Goal: Task Accomplishment & Management: Manage account settings

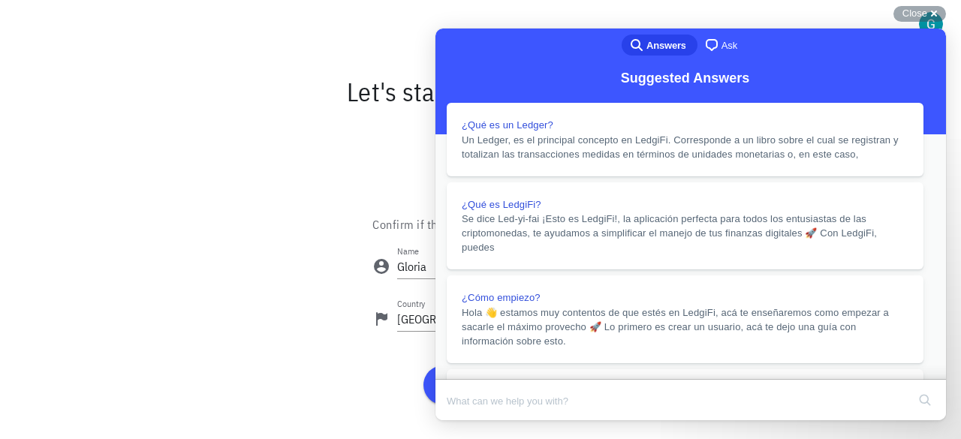
click at [463, 421] on button "Close" at bounding box center [449, 431] width 27 height 20
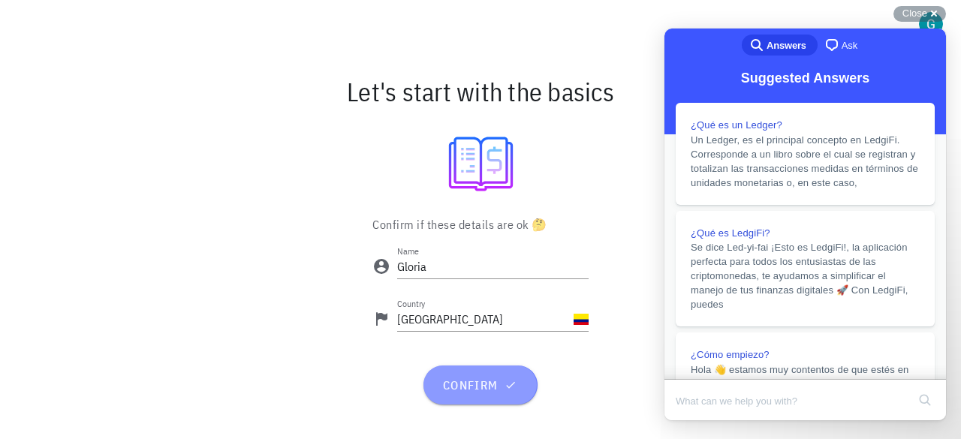
click at [469, 380] on span "confirm" at bounding box center [479, 384] width 77 height 15
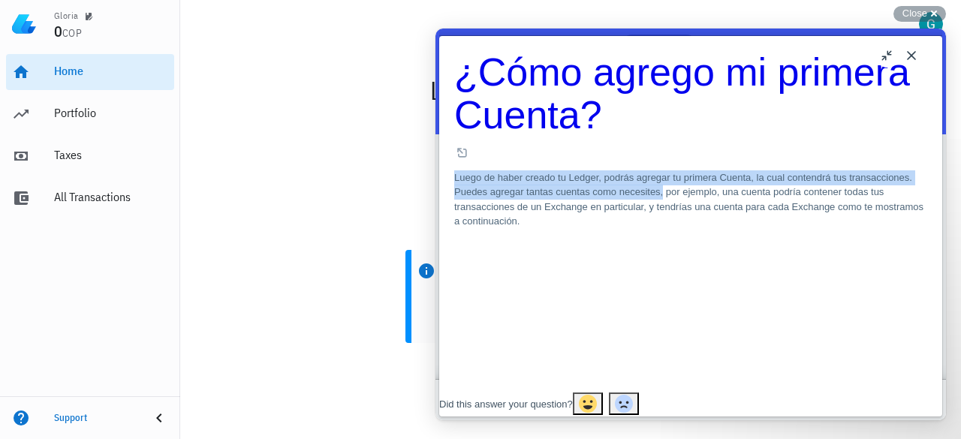
drag, startPoint x: 929, startPoint y: 83, endPoint x: 927, endPoint y: 129, distance: 45.8
click at [927, 129] on div "¿Cómo agrego mi primera Cuenta? ¿Cómo agrego mi primera Cuenta? Open in a new w…" at bounding box center [690, 214] width 503 height 356
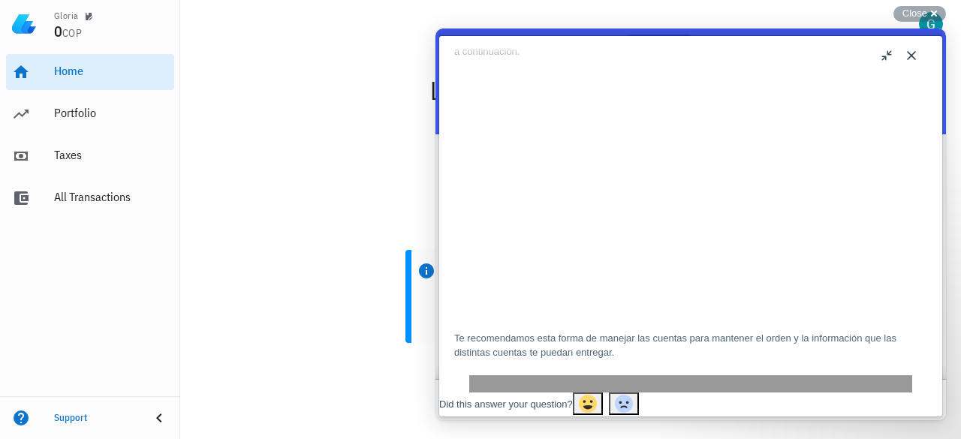
scroll to position [143, 0]
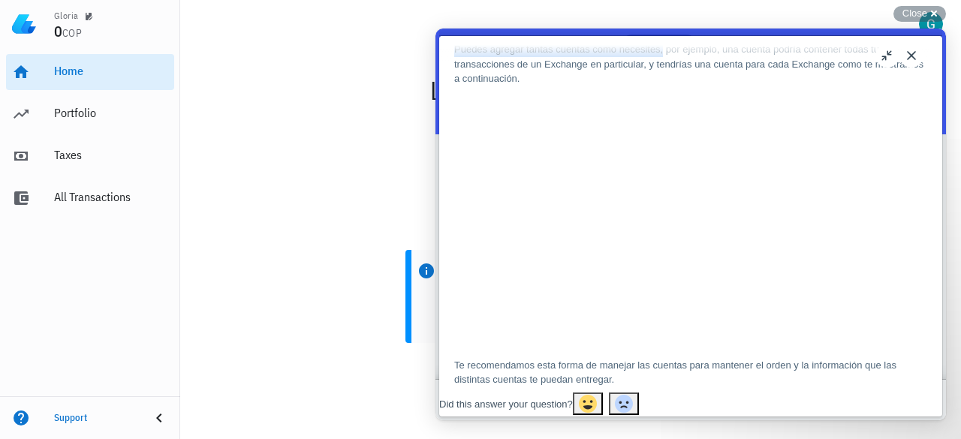
click at [916, 53] on button "Close" at bounding box center [911, 56] width 24 height 24
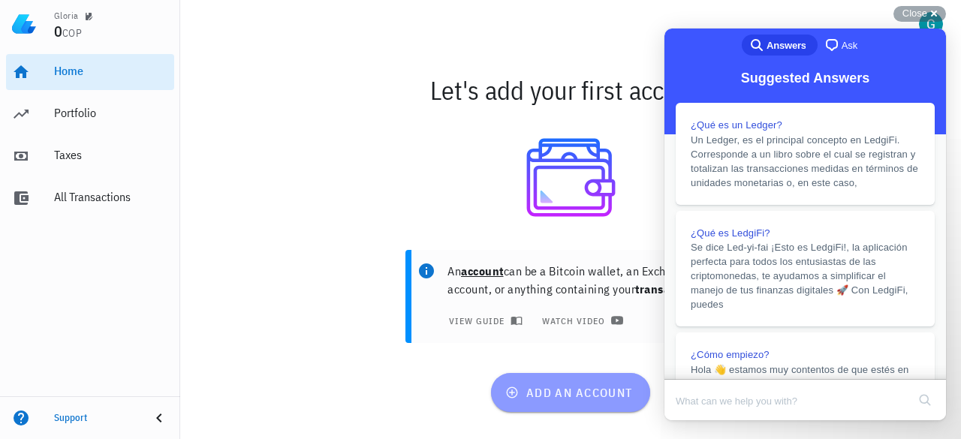
click at [558, 388] on span "add an account" at bounding box center [570, 392] width 124 height 15
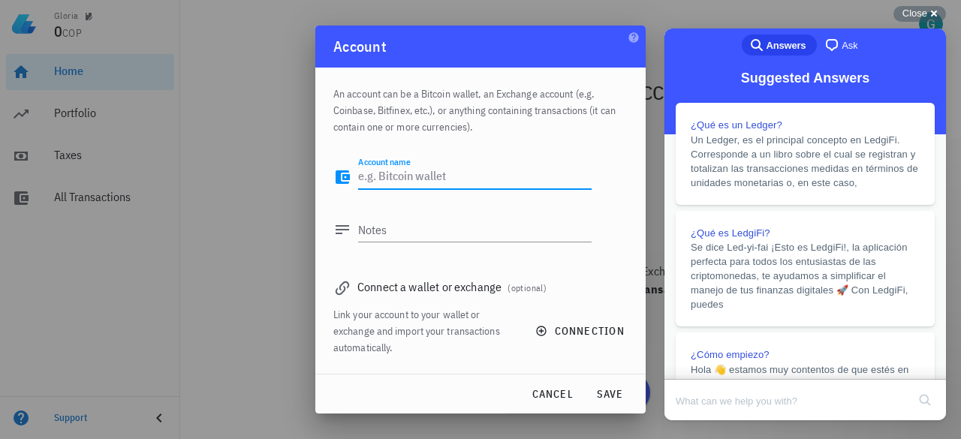
click at [430, 177] on textarea "Account name" at bounding box center [474, 177] width 233 height 24
type textarea "[DOMAIN_NAME]"
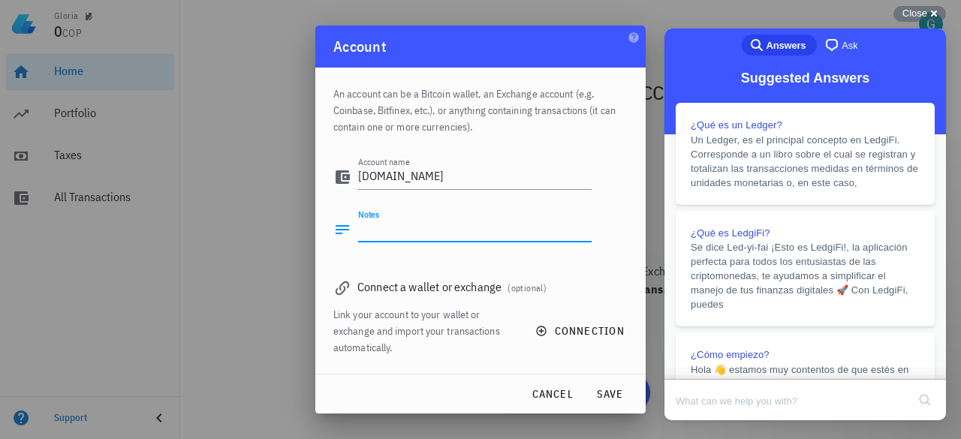
click at [393, 229] on textarea "Notes" at bounding box center [474, 230] width 233 height 24
type textarea "Buda transacciones"
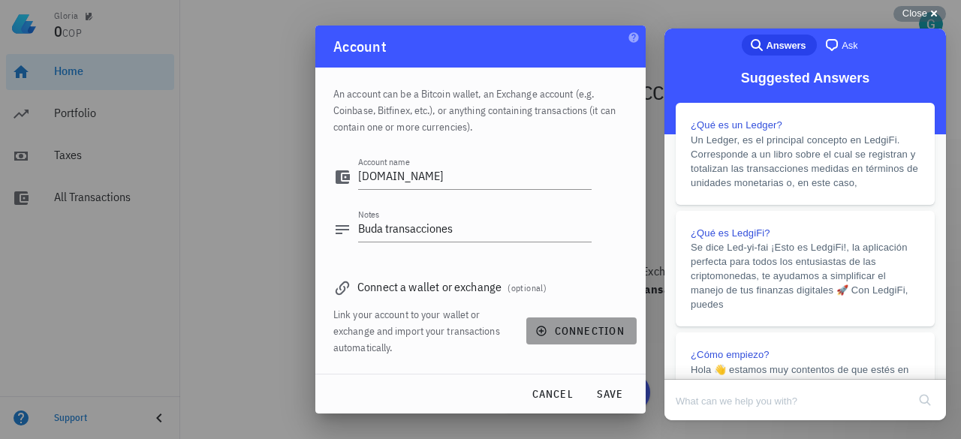
click at [550, 329] on span "connection" at bounding box center [581, 331] width 86 height 14
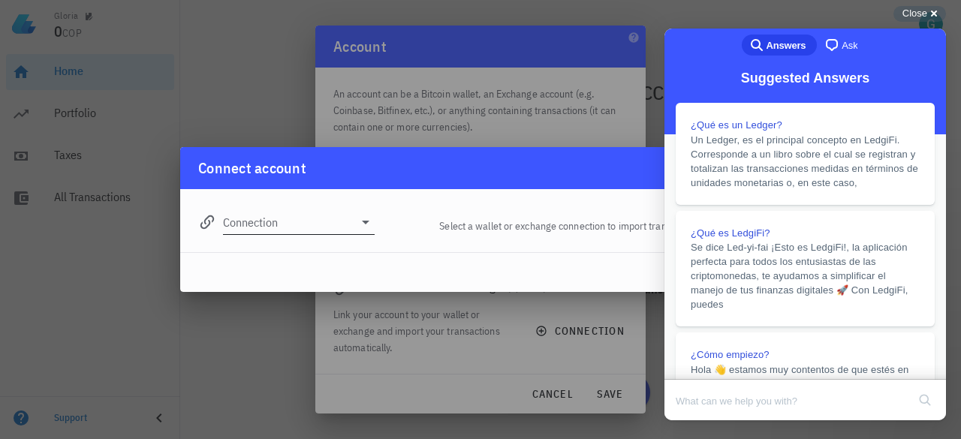
click at [362, 223] on icon at bounding box center [365, 222] width 18 height 18
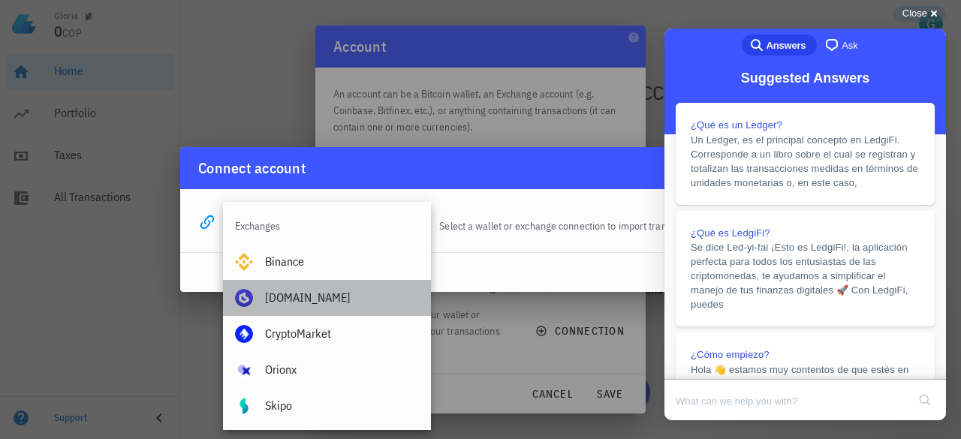
click at [293, 304] on div "[DOMAIN_NAME]" at bounding box center [342, 297] width 154 height 14
type input "[DOMAIN_NAME]"
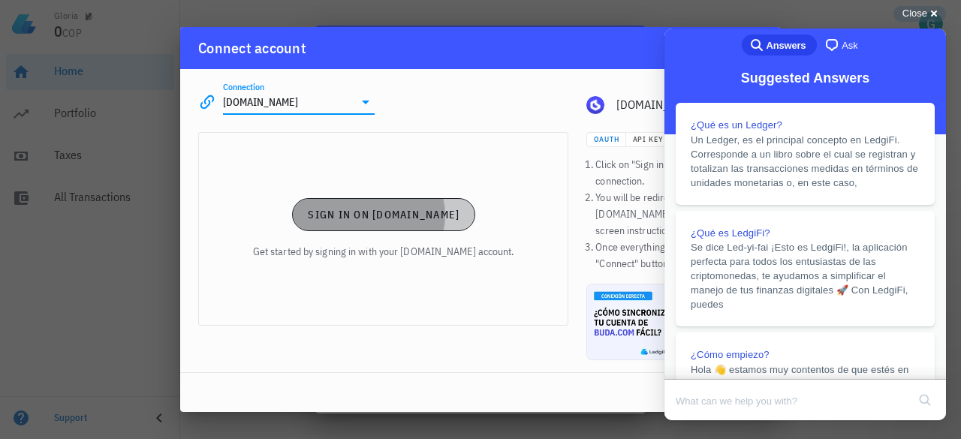
click at [414, 230] on button "Sign in on [DOMAIN_NAME]" at bounding box center [383, 214] width 183 height 33
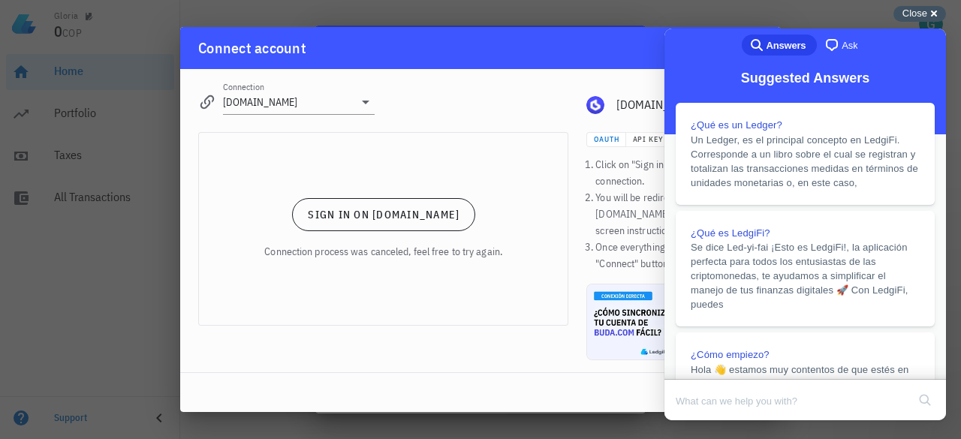
click at [928, 13] on div "Close cross-small" at bounding box center [919, 14] width 53 height 16
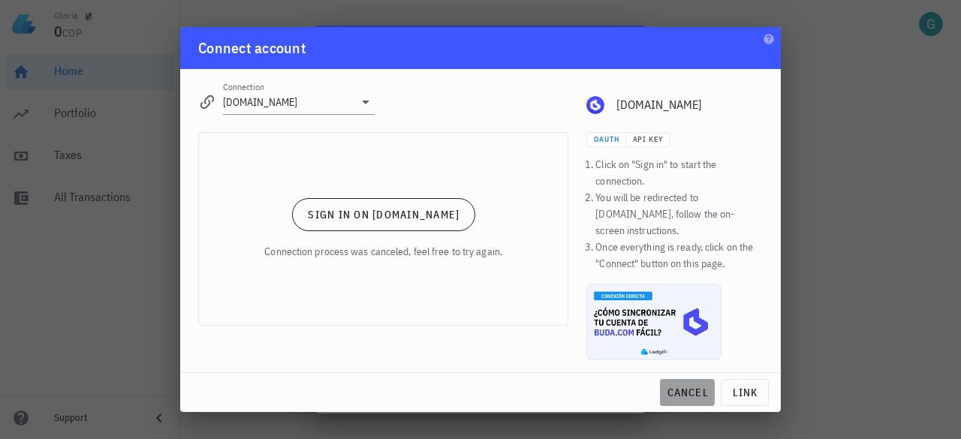
click at [678, 379] on button "cancel" at bounding box center [687, 392] width 55 height 27
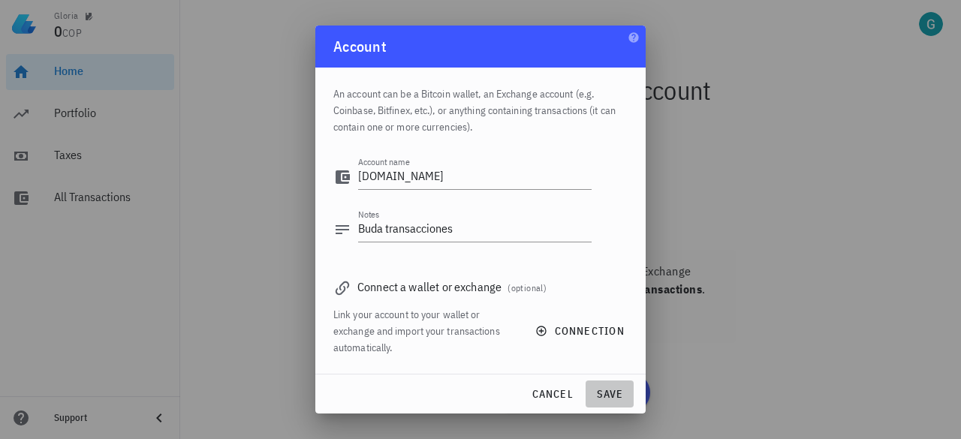
click at [611, 398] on span "save" at bounding box center [609, 394] width 36 height 14
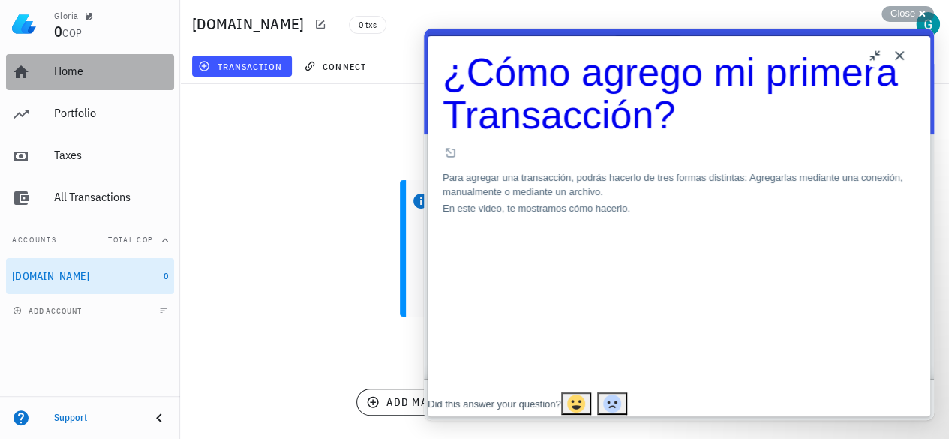
click at [59, 71] on div "Home" at bounding box center [111, 71] width 114 height 14
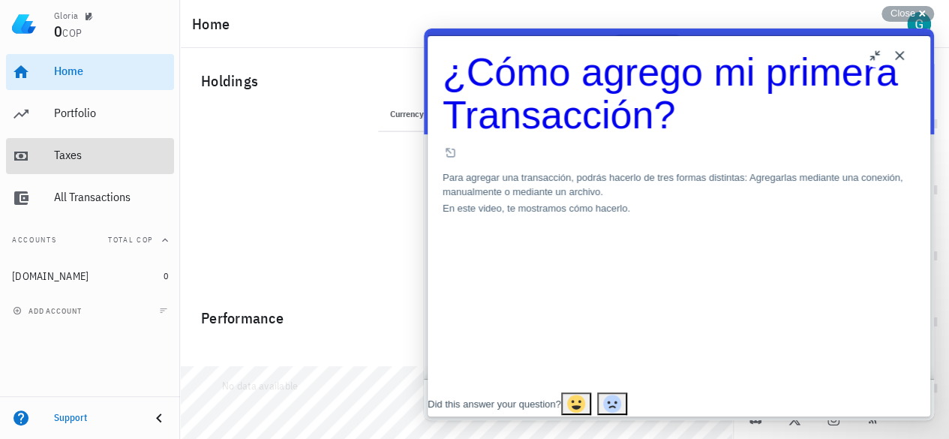
click at [73, 160] on div "Taxes" at bounding box center [111, 155] width 114 height 14
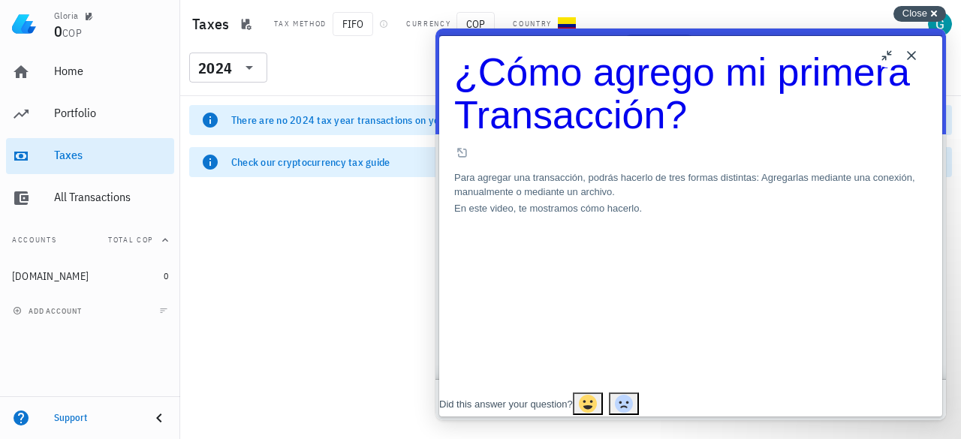
click at [931, 13] on div "Close cross-small" at bounding box center [919, 14] width 53 height 16
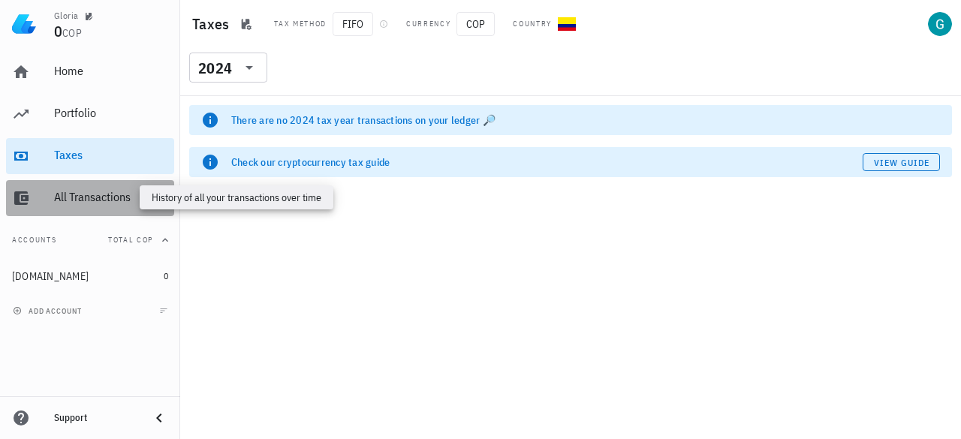
click at [90, 199] on div "All Transactions" at bounding box center [111, 197] width 114 height 14
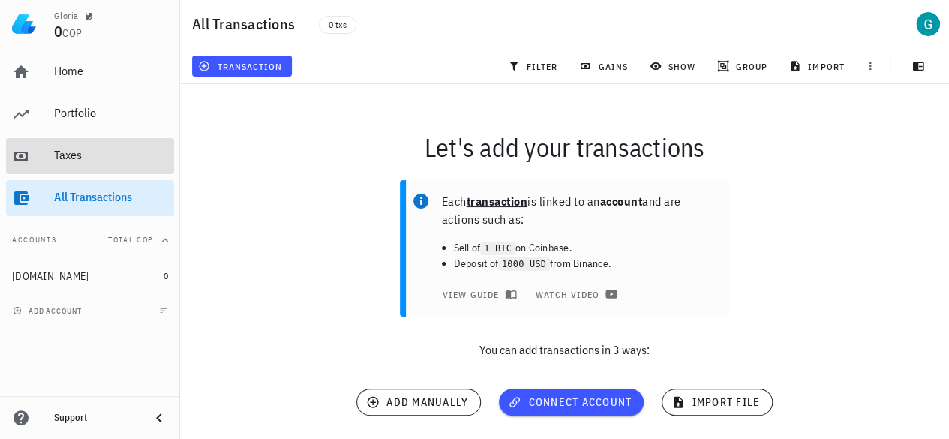
click at [58, 151] on div "Taxes" at bounding box center [111, 155] width 114 height 14
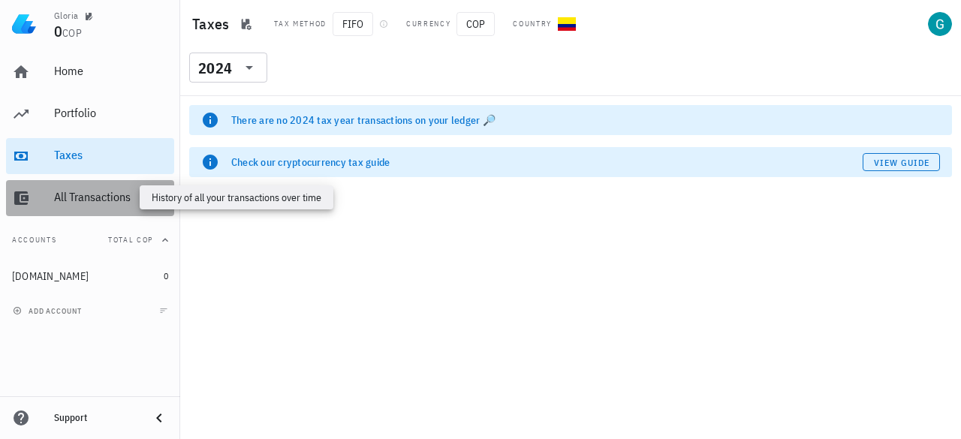
click at [84, 194] on div "All Transactions" at bounding box center [111, 197] width 114 height 14
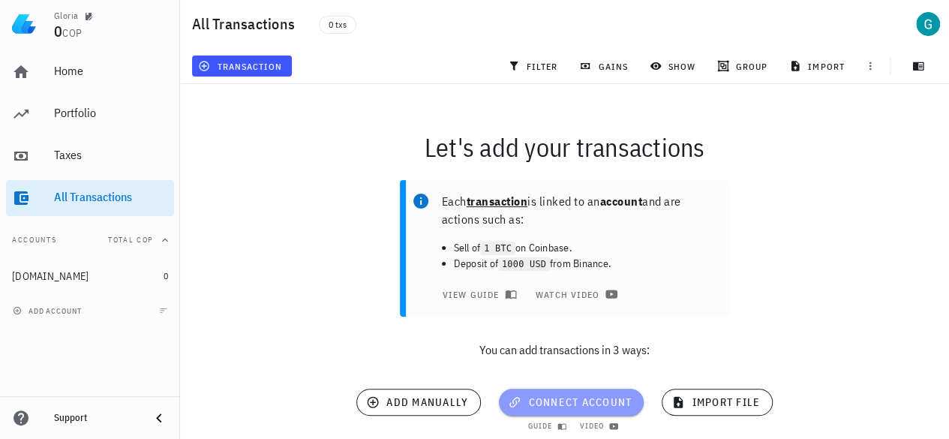
click at [546, 396] on span "connect account" at bounding box center [571, 402] width 121 height 14
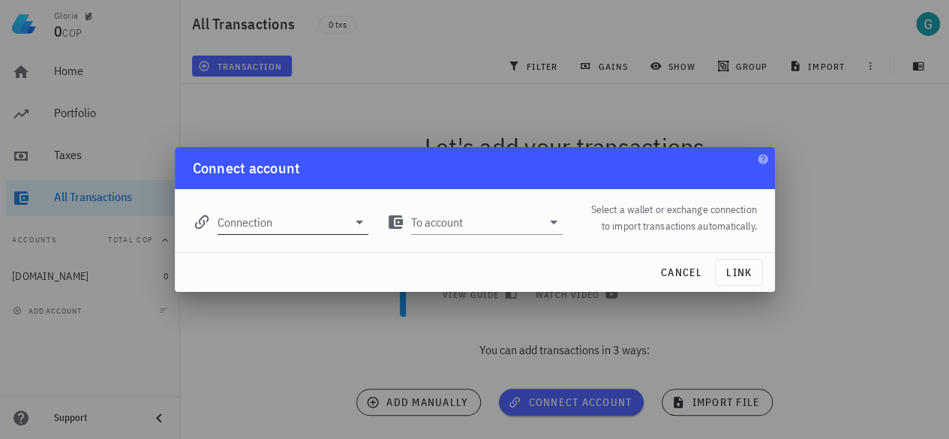
click at [354, 223] on icon at bounding box center [359, 222] width 18 height 18
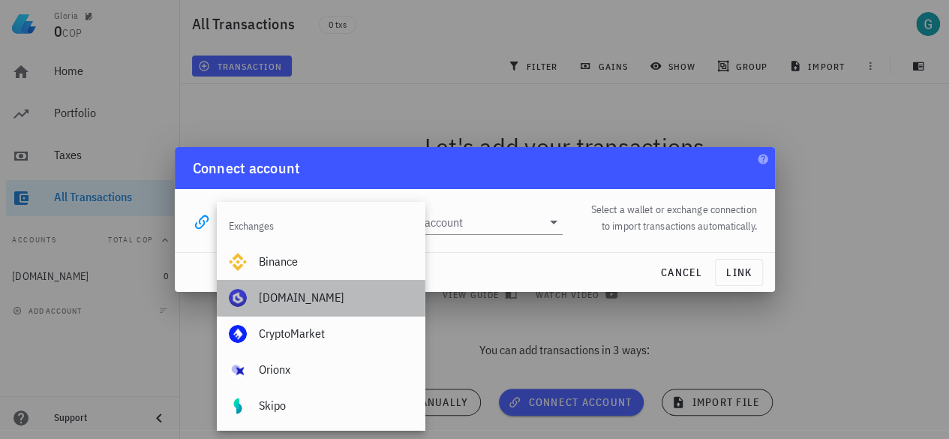
click at [321, 293] on div "[DOMAIN_NAME]" at bounding box center [336, 297] width 154 height 14
type input "[DOMAIN_NAME]"
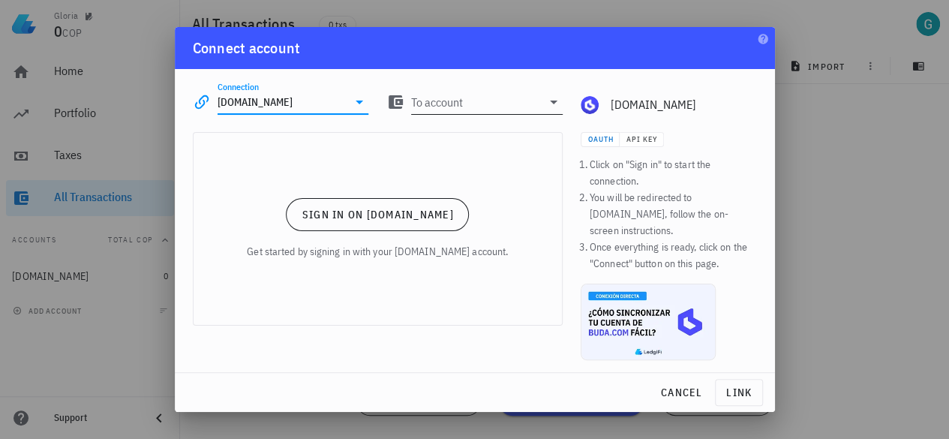
click at [552, 104] on icon at bounding box center [554, 103] width 8 height 4
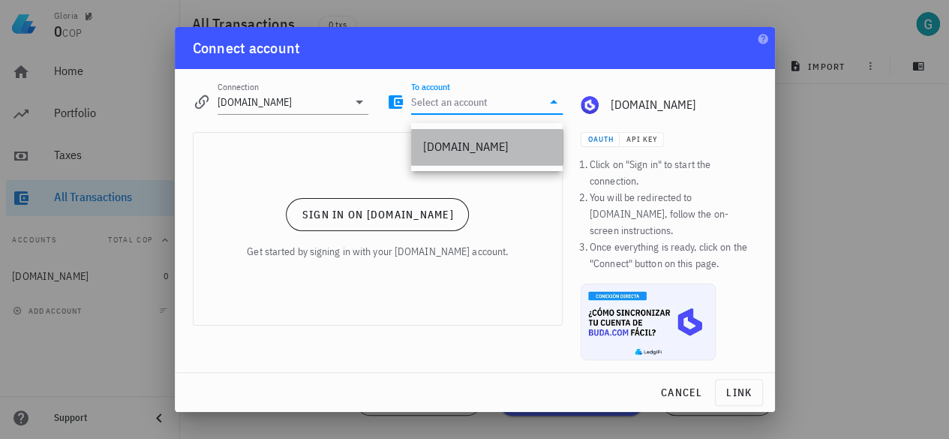
click at [475, 143] on div "[DOMAIN_NAME]" at bounding box center [487, 147] width 128 height 14
type input "[DOMAIN_NAME]"
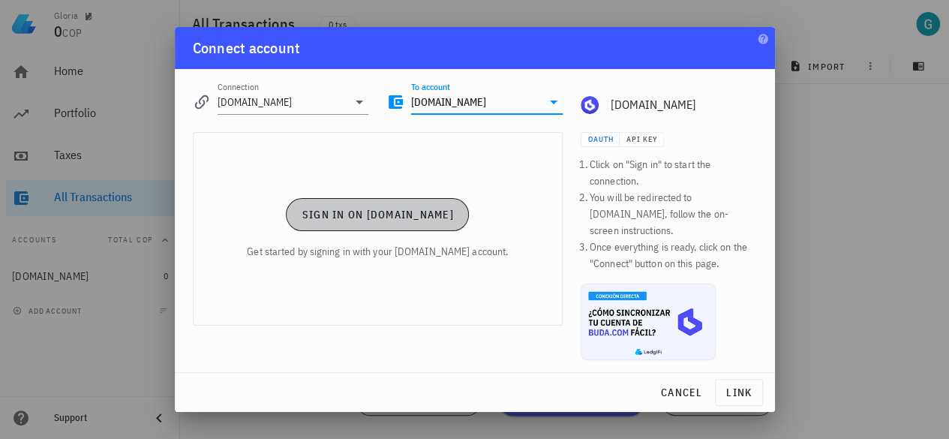
click at [393, 221] on span "Sign in on [DOMAIN_NAME]" at bounding box center [378, 215] width 152 height 14
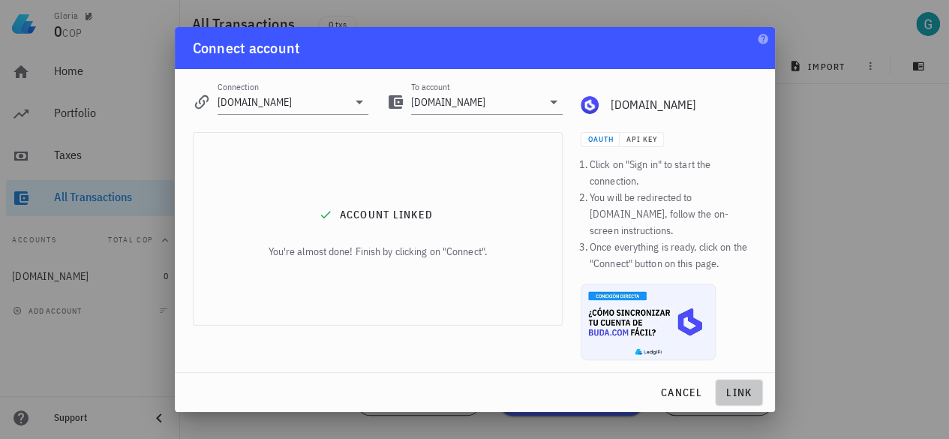
click at [740, 386] on span "link" at bounding box center [739, 393] width 35 height 14
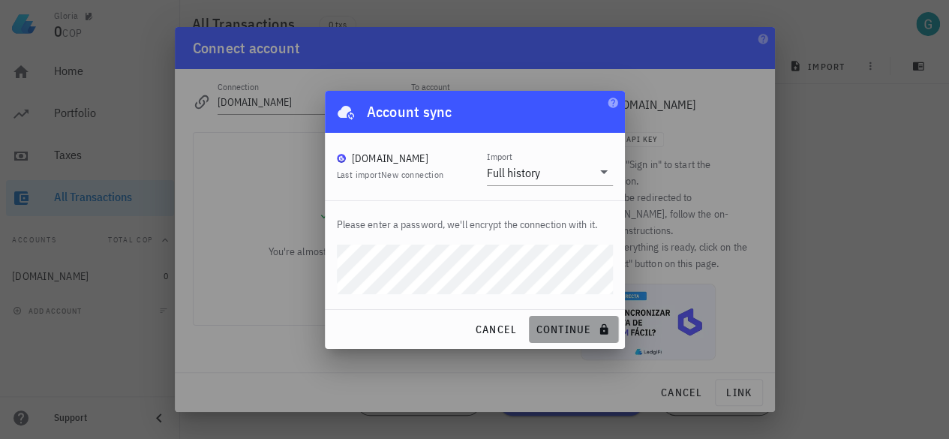
click at [553, 335] on button "continue" at bounding box center [573, 329] width 89 height 27
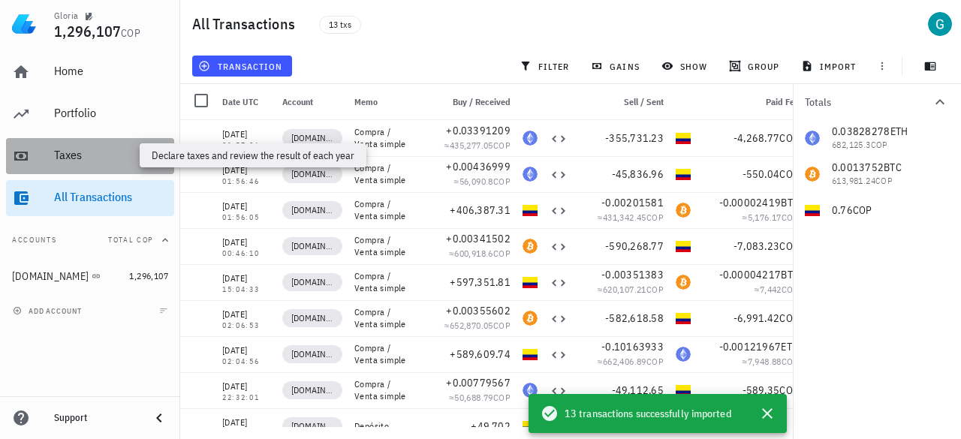
click at [68, 159] on div "Taxes" at bounding box center [111, 155] width 114 height 14
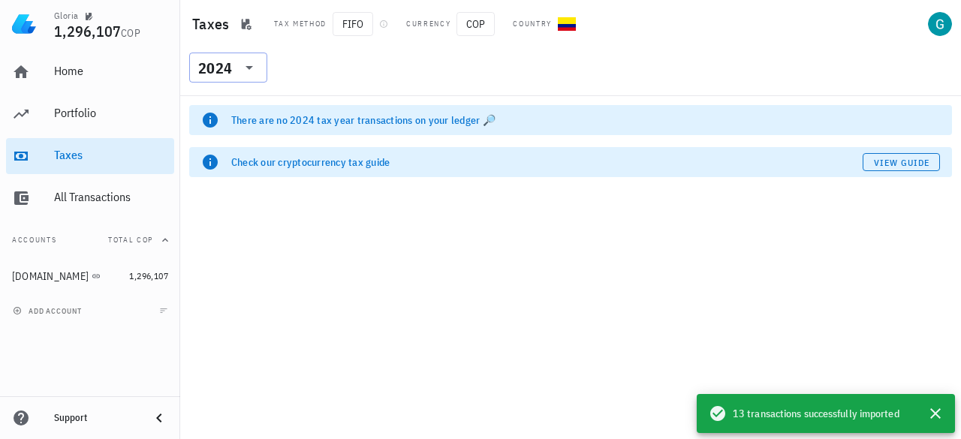
click at [246, 67] on icon at bounding box center [249, 68] width 8 height 4
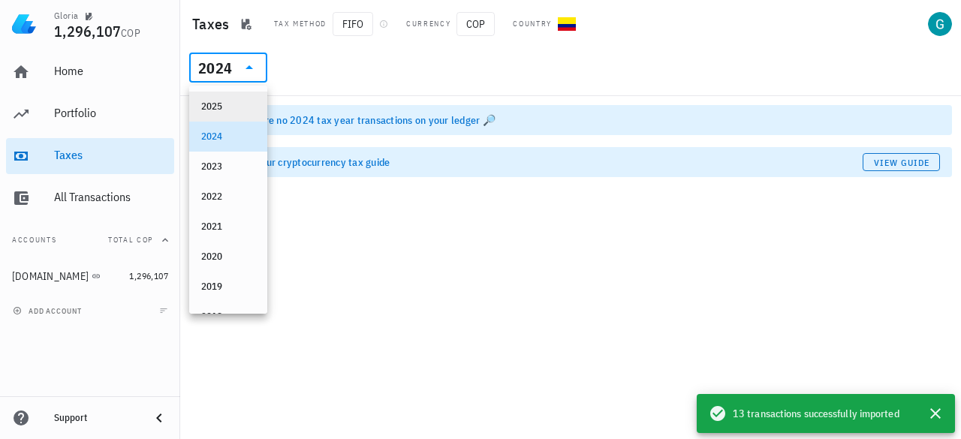
click at [230, 114] on div "2025" at bounding box center [228, 107] width 54 height 24
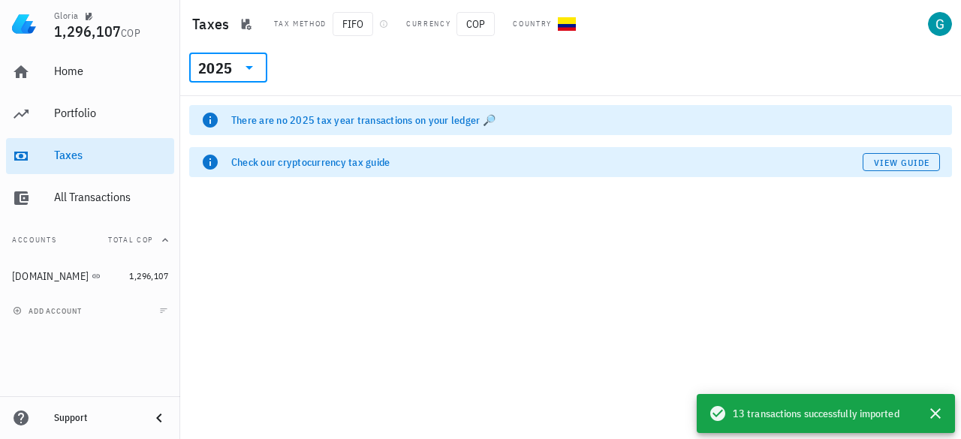
click at [252, 61] on icon at bounding box center [249, 68] width 18 height 18
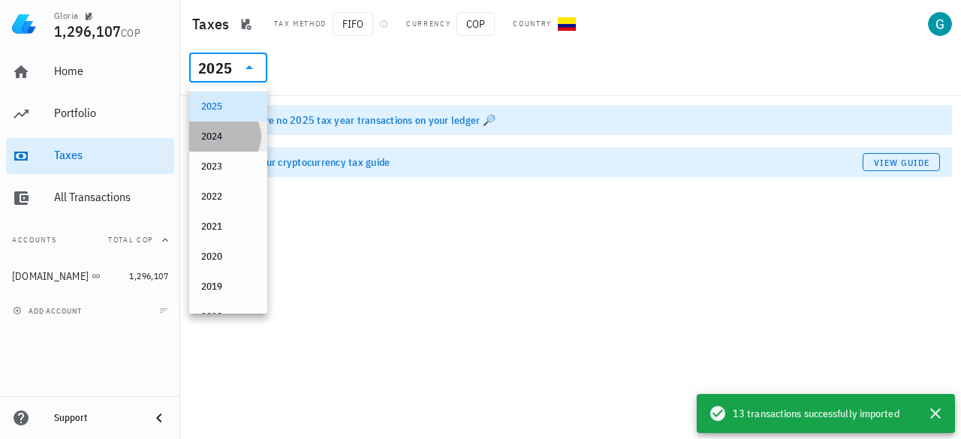
click at [220, 133] on div "2024" at bounding box center [228, 137] width 54 height 12
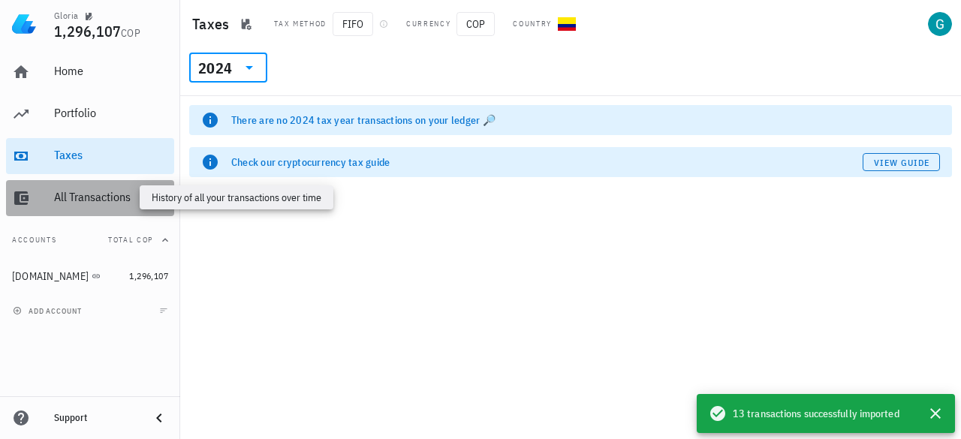
click at [96, 191] on div "All Transactions" at bounding box center [111, 197] width 114 height 14
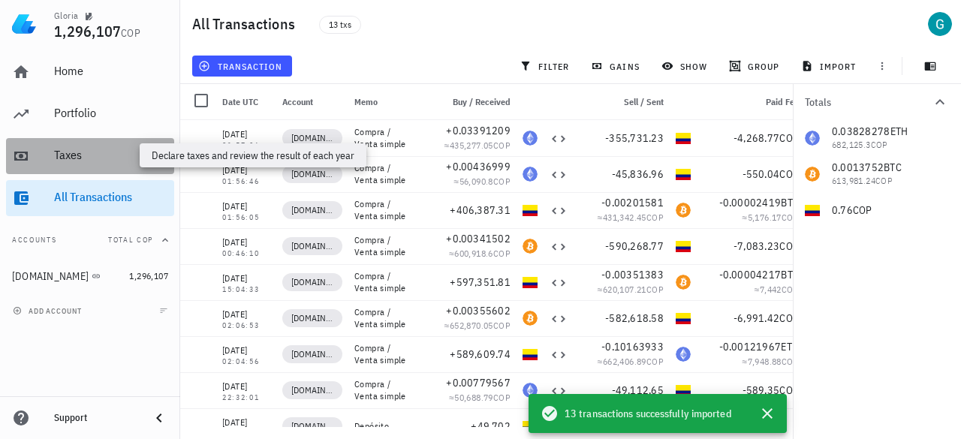
click at [77, 150] on div "Taxes" at bounding box center [111, 155] width 114 height 14
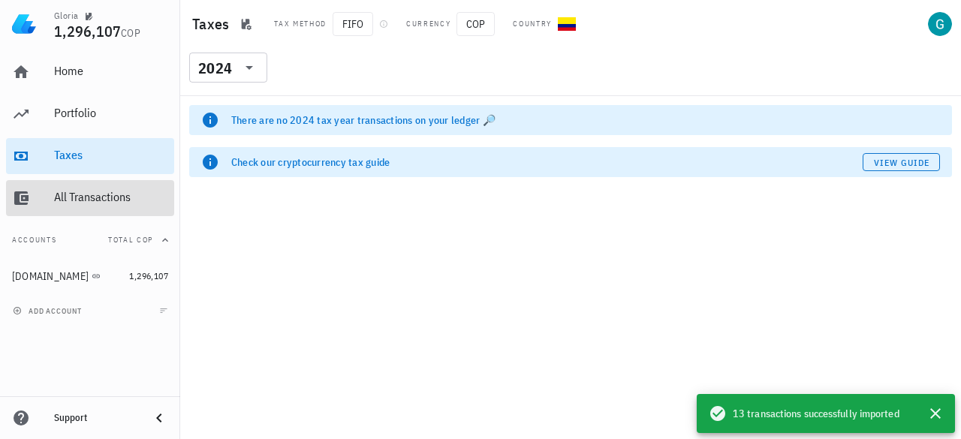
click at [73, 193] on div "All Transactions" at bounding box center [111, 197] width 114 height 14
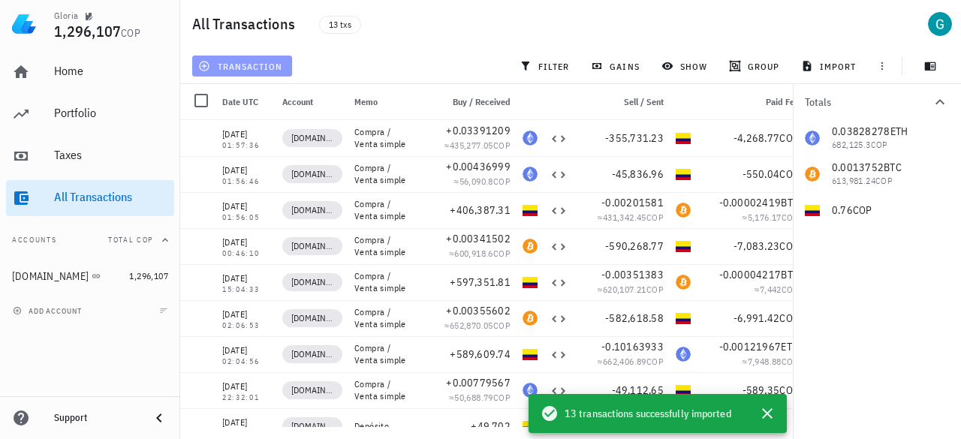
click at [253, 65] on span "transaction" at bounding box center [241, 66] width 81 height 12
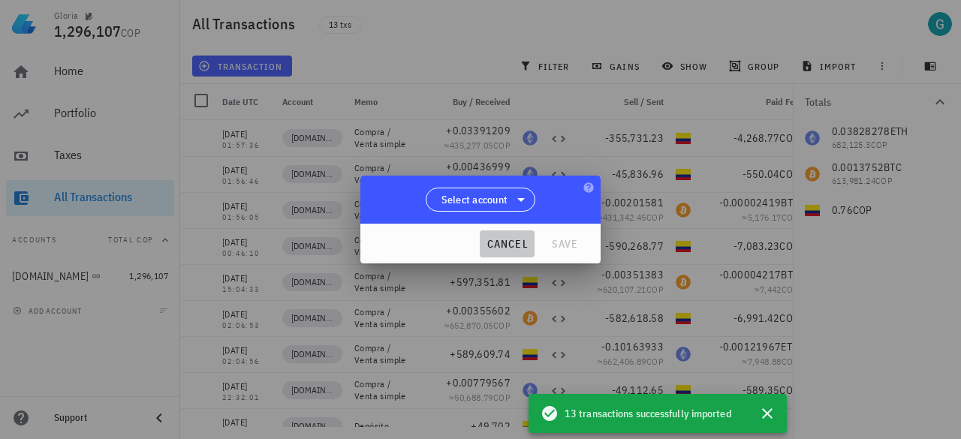
click at [494, 242] on span "cancel" at bounding box center [507, 244] width 43 height 14
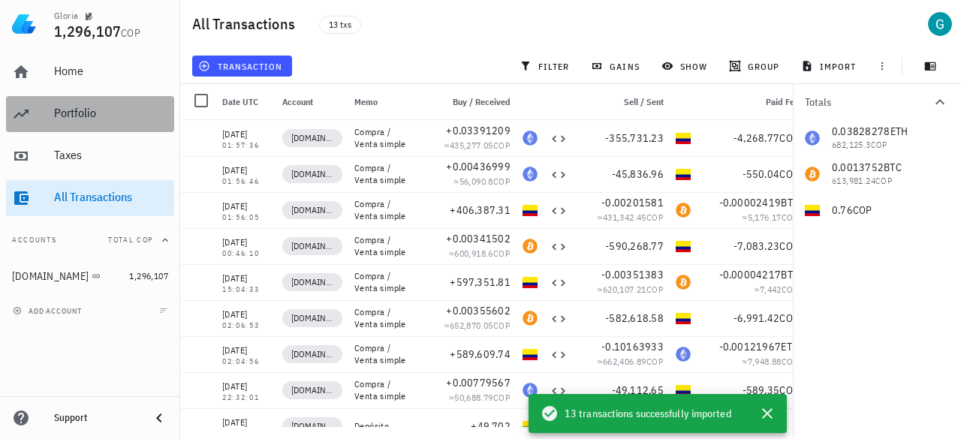
click at [77, 119] on div "Portfolio" at bounding box center [111, 113] width 114 height 14
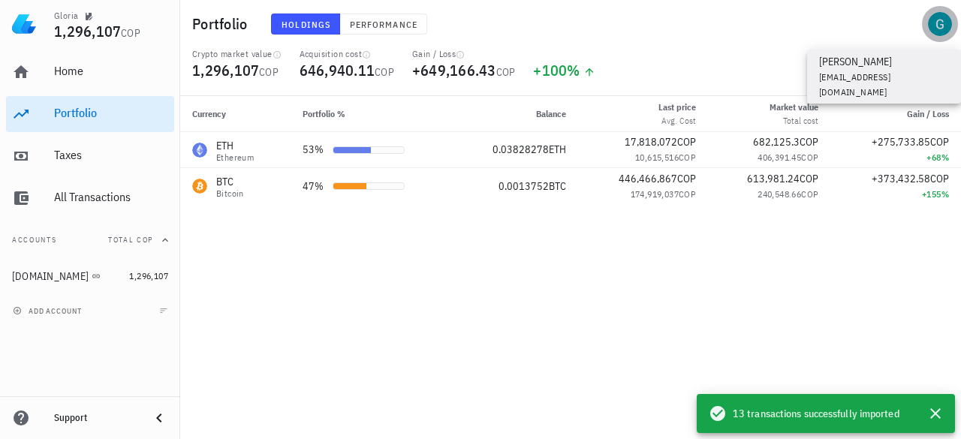
click at [946, 26] on div "avatar" at bounding box center [940, 24] width 24 height 24
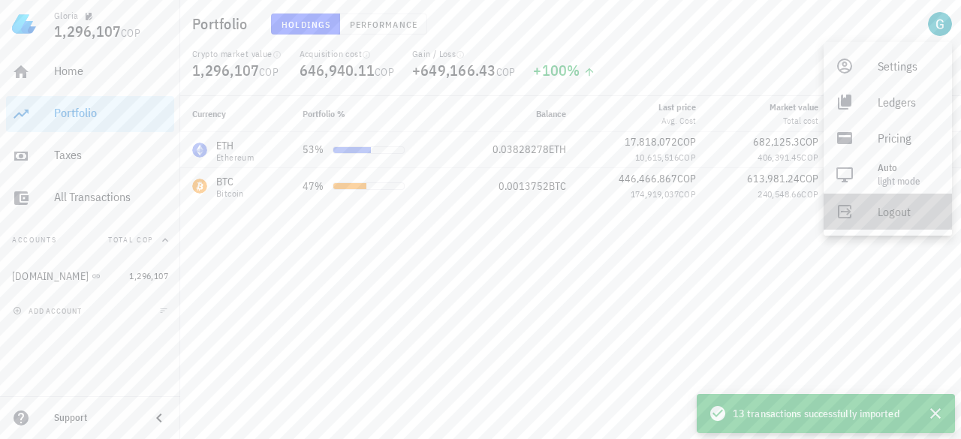
click at [871, 206] on link "Logout" at bounding box center [887, 212] width 128 height 36
